Goal: Transaction & Acquisition: Purchase product/service

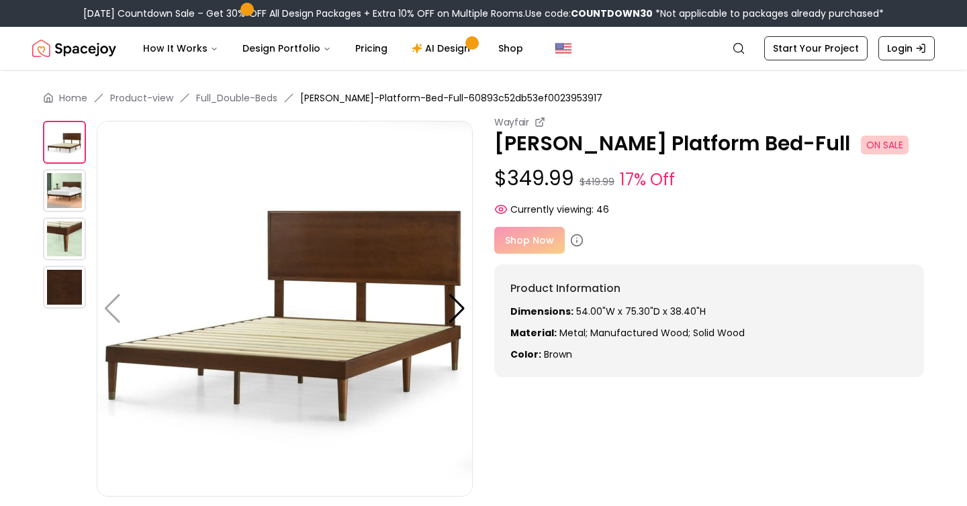
click at [679, 165] on div "Wayfair [PERSON_NAME] Platform Bed-Full ON SALE $349.99 $419.99 17% Off Current…" at bounding box center [709, 165] width 430 height 101
click at [540, 238] on div "Shop Now" at bounding box center [709, 240] width 430 height 27
click at [64, 195] on img at bounding box center [64, 190] width 43 height 43
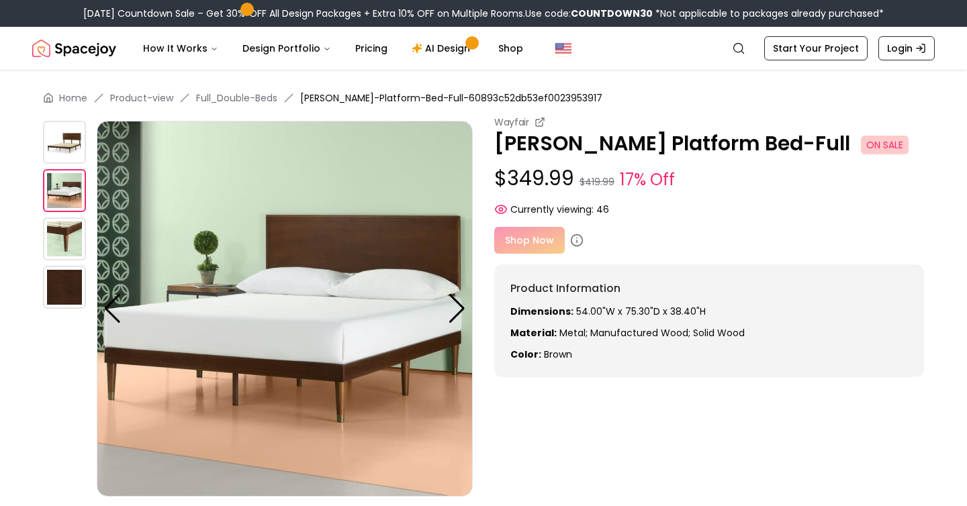
click at [66, 232] on img at bounding box center [64, 239] width 43 height 43
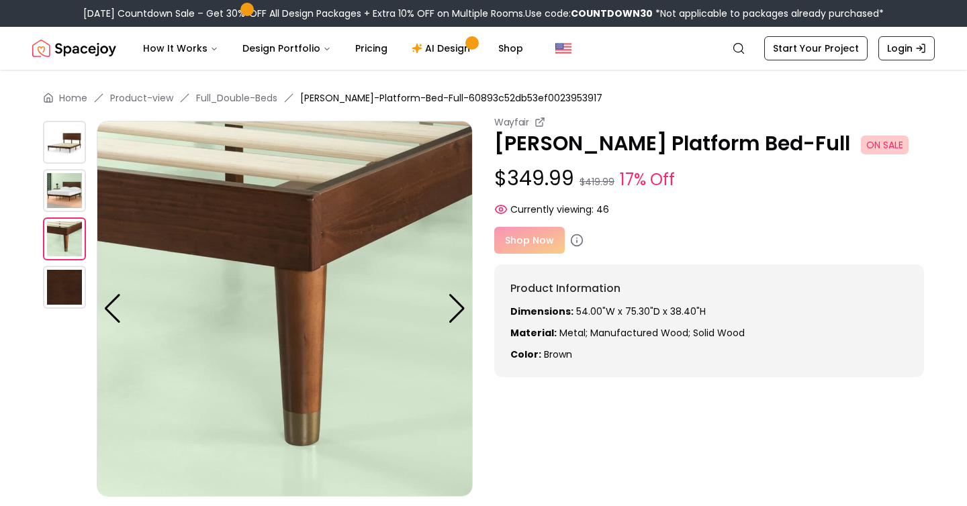
click at [74, 283] on img at bounding box center [64, 287] width 43 height 43
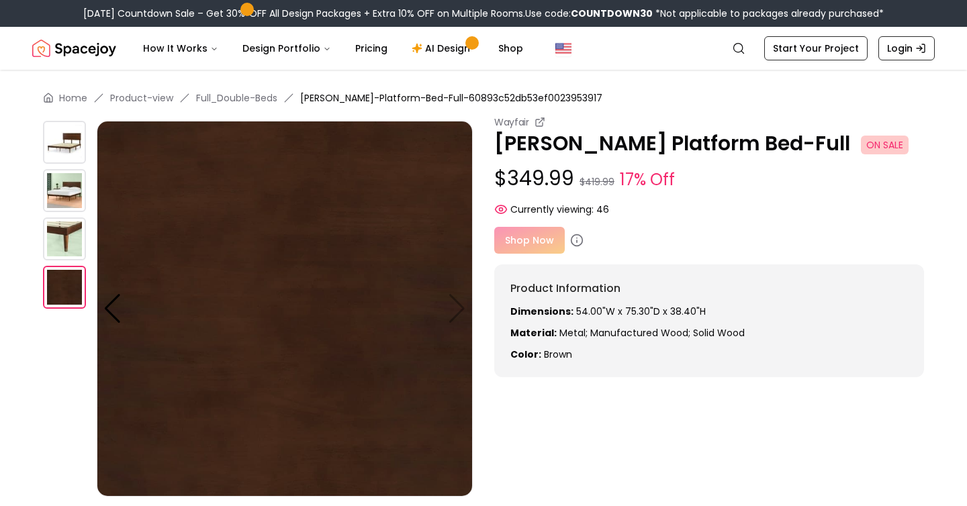
click at [75, 142] on img at bounding box center [64, 142] width 43 height 43
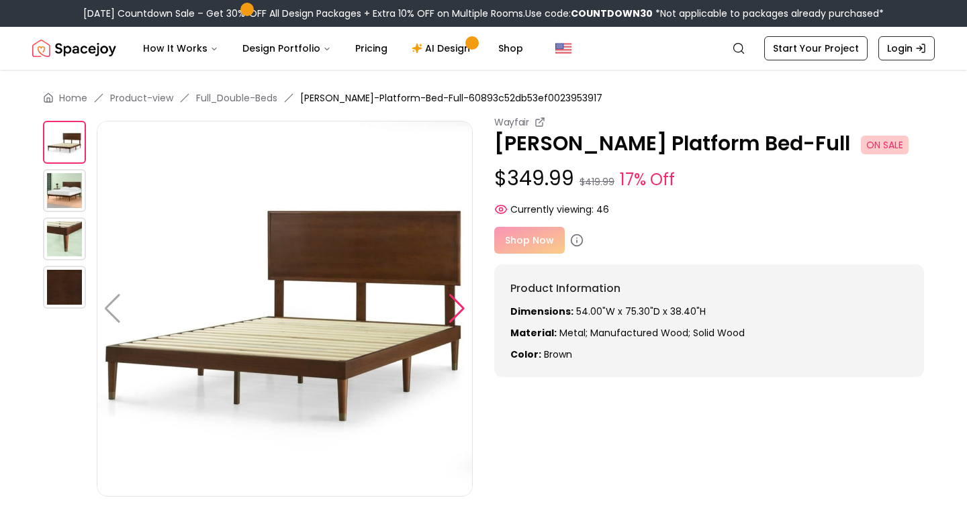
click at [463, 307] on div at bounding box center [457, 309] width 18 height 30
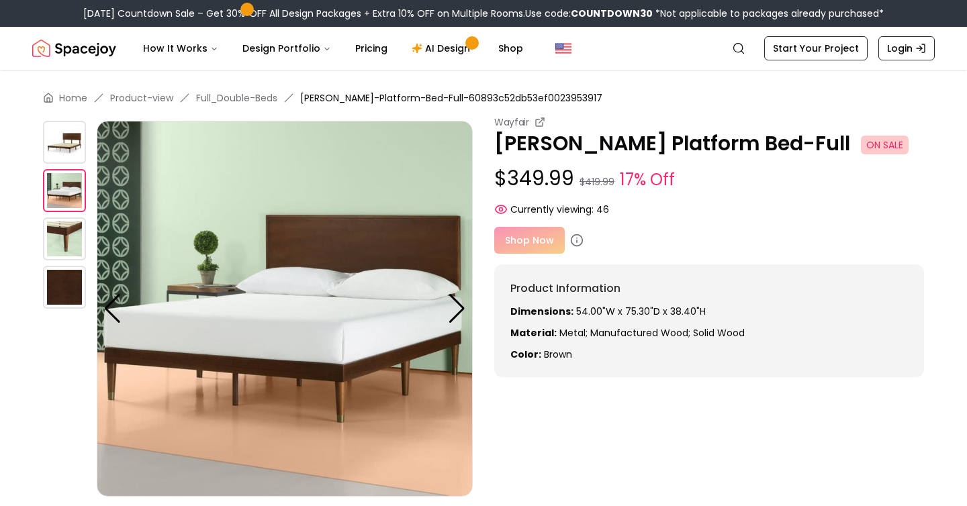
click at [528, 246] on div "Shop Now" at bounding box center [709, 240] width 430 height 27
click at [609, 244] on div "Shop Now" at bounding box center [709, 240] width 430 height 27
click at [538, 120] on icon at bounding box center [539, 122] width 11 height 11
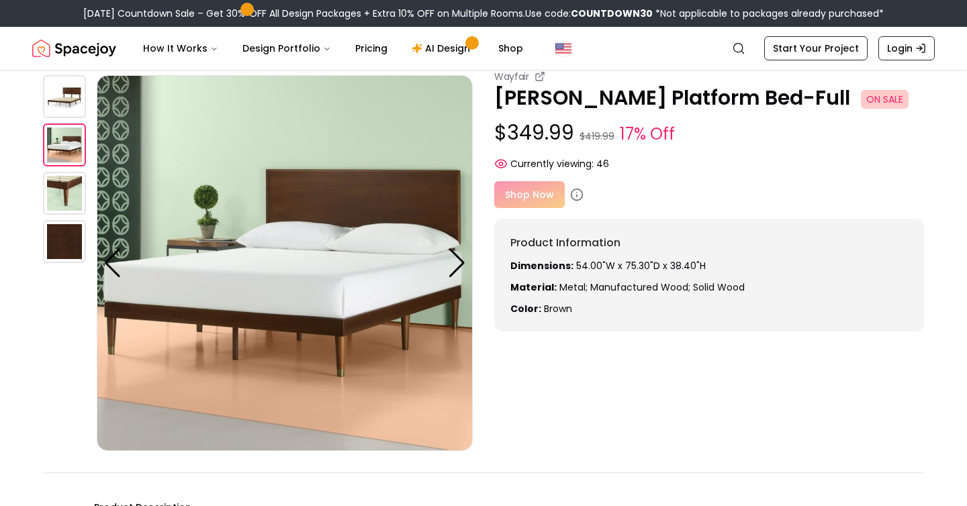
scroll to position [49, 0]
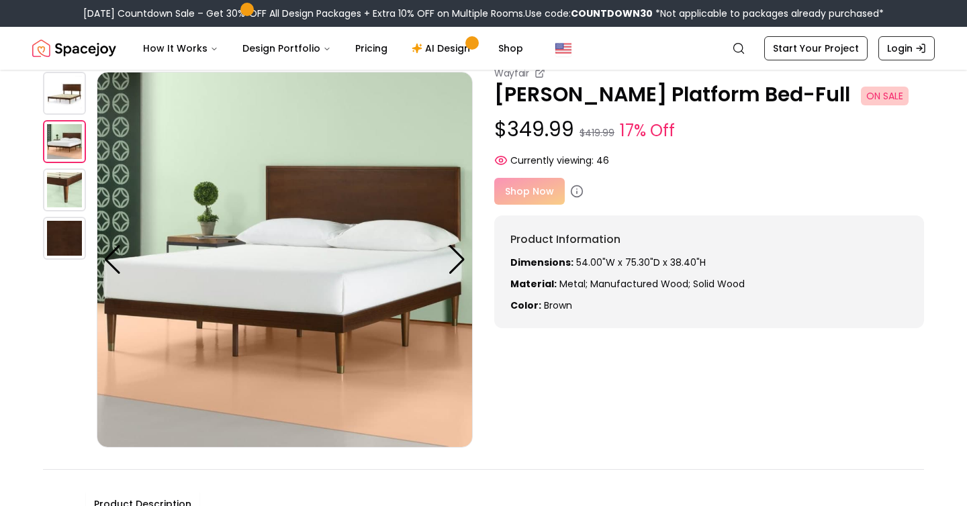
click at [627, 89] on p "[PERSON_NAME] Platform Bed-Full ON SALE" at bounding box center [709, 95] width 430 height 24
